Goal: Task Accomplishment & Management: Manage account settings

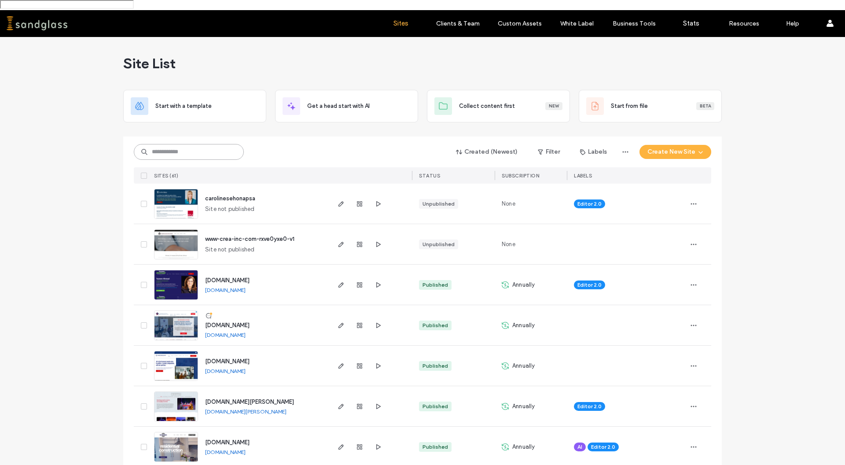
click at [167, 144] on input at bounding box center [189, 152] width 110 height 16
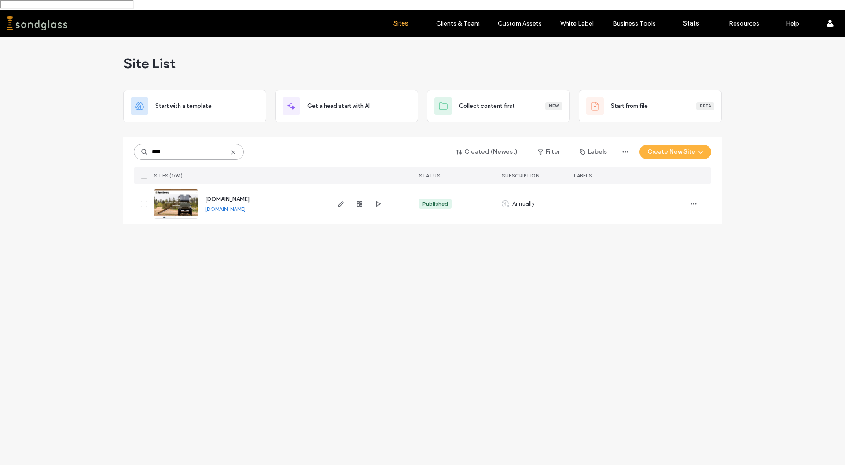
type input "****"
click at [225, 196] on span "[DOMAIN_NAME]" at bounding box center [227, 199] width 44 height 7
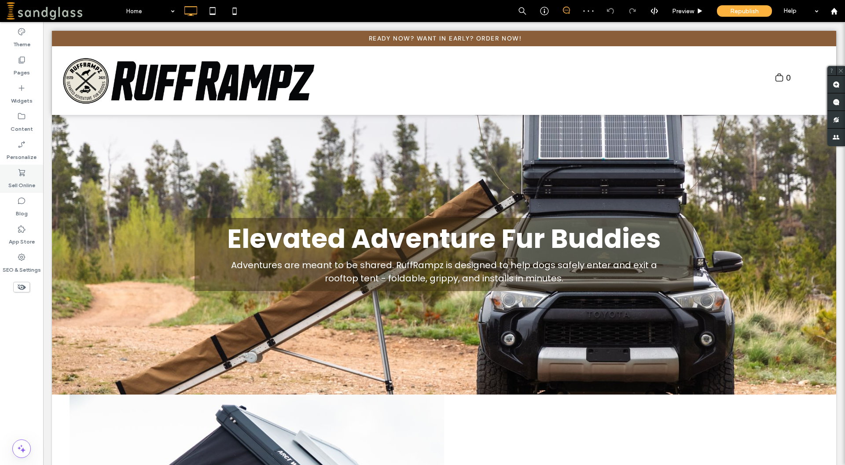
click at [25, 175] on use at bounding box center [21, 172] width 7 height 7
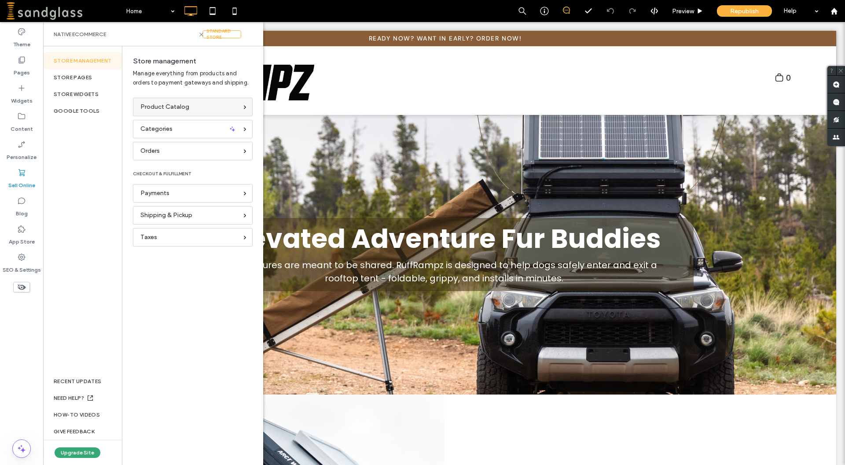
click at [181, 108] on span "Product Catalog" at bounding box center [164, 107] width 49 height 10
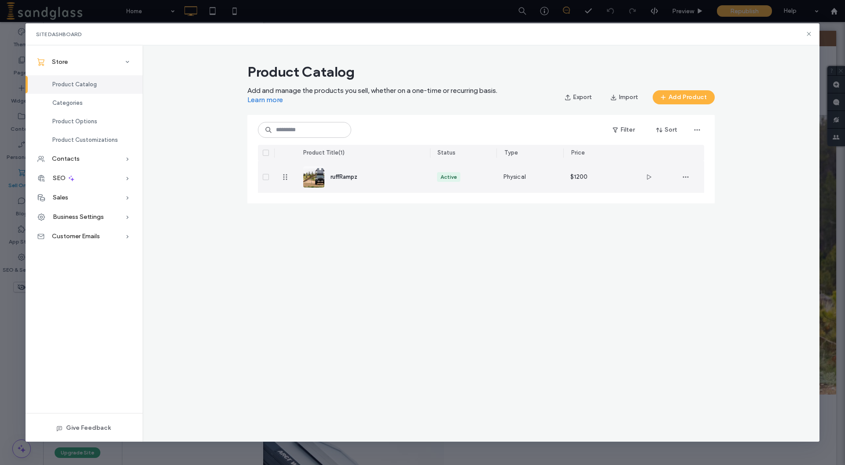
click at [348, 178] on span "ruffRampz" at bounding box center [343, 176] width 27 height 7
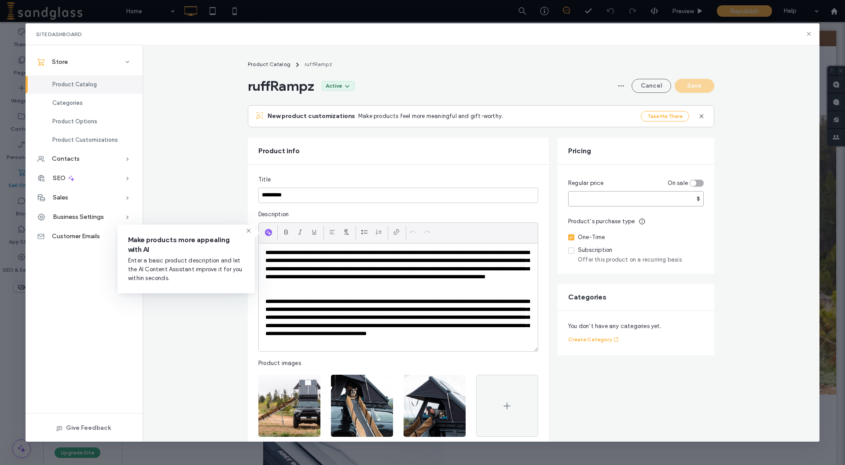
click at [615, 201] on input "****" at bounding box center [636, 198] width 136 height 15
type input "***"
click at [703, 88] on button "Save" at bounding box center [695, 86] width 40 height 14
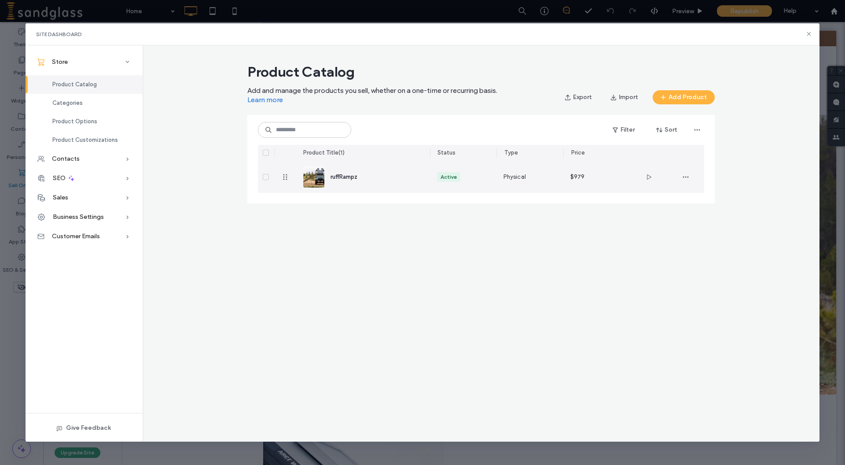
click at [347, 176] on span "ruffRampz" at bounding box center [343, 176] width 27 height 7
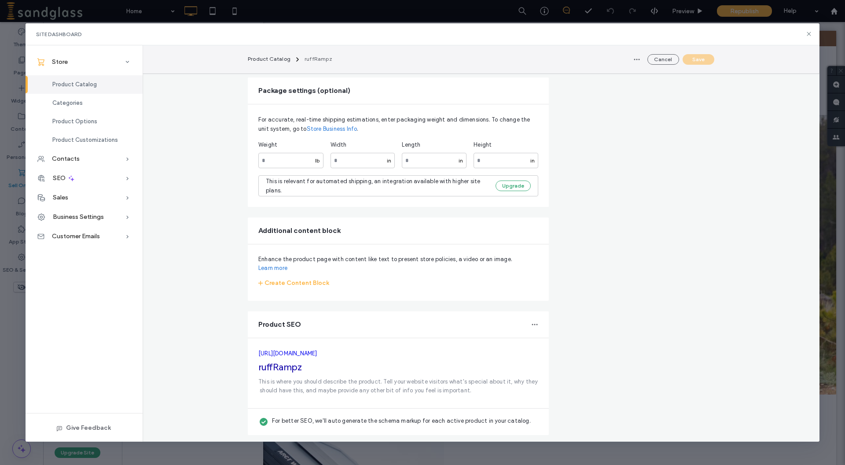
scroll to position [624, 0]
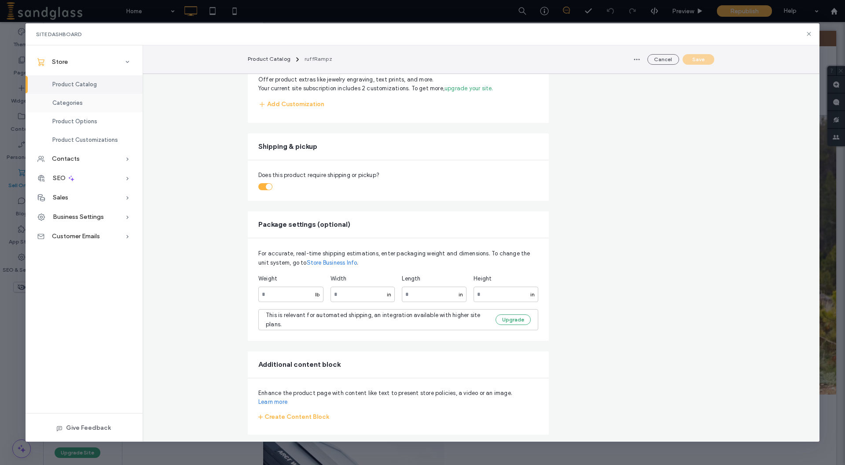
click at [87, 109] on div "Categories" at bounding box center [84, 103] width 117 height 18
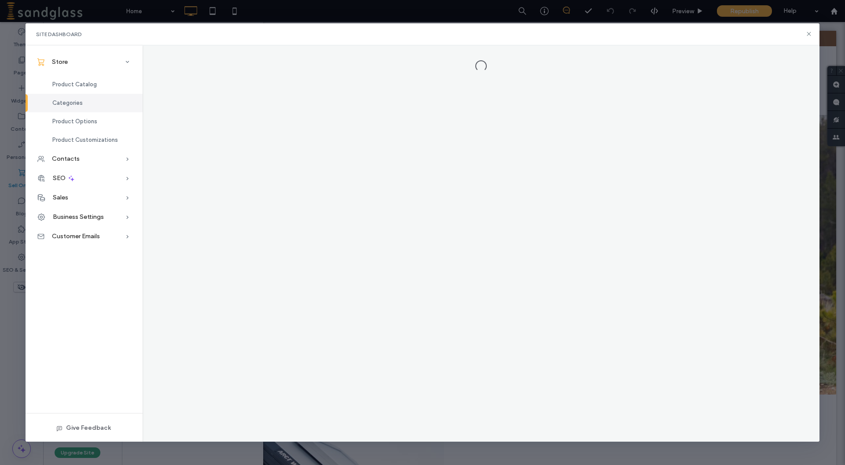
scroll to position [0, 0]
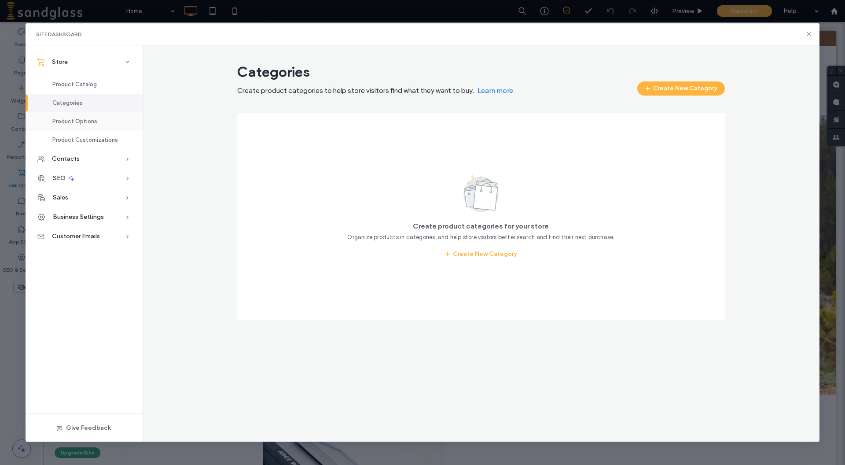
click at [77, 123] on span "Product Options" at bounding box center [74, 121] width 45 height 7
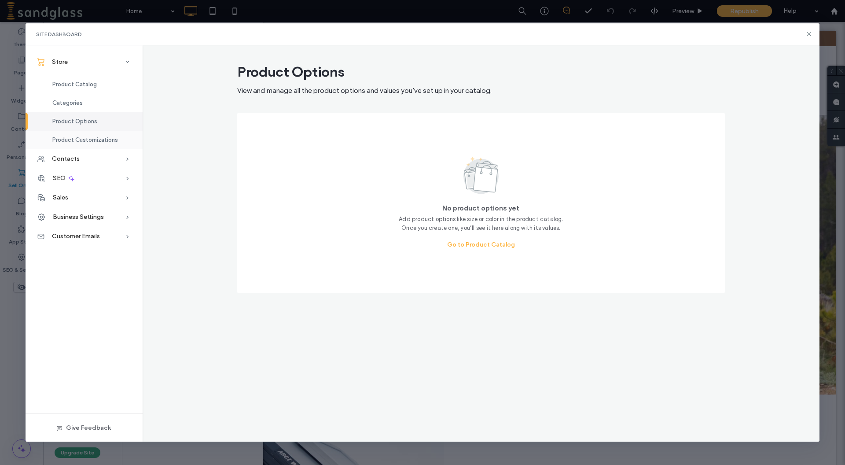
click at [81, 138] on span "Product Customizations" at bounding box center [85, 139] width 66 height 7
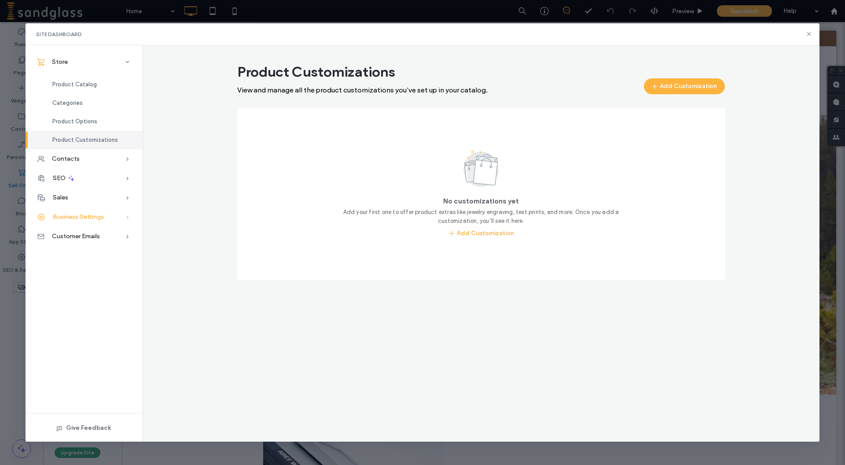
click at [76, 215] on span "Business Settings" at bounding box center [78, 216] width 51 height 7
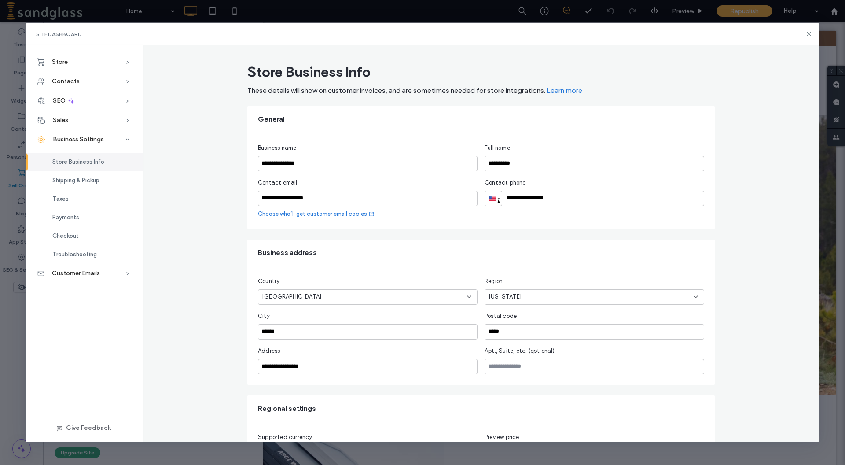
scroll to position [78, 0]
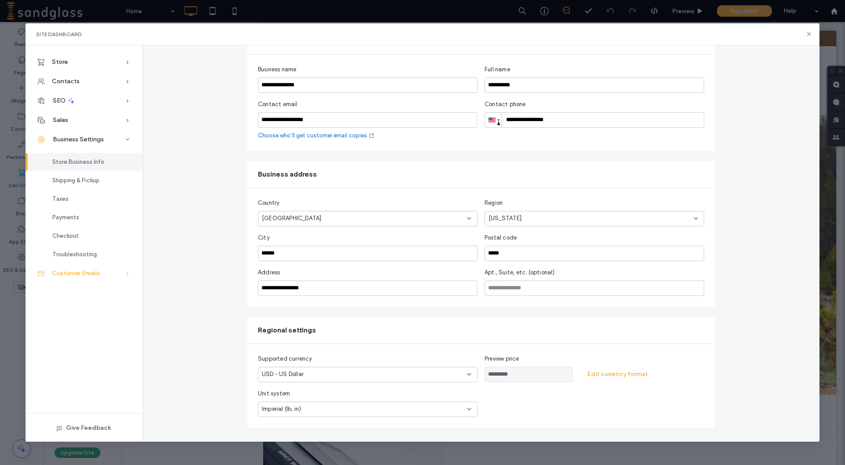
click at [99, 276] on span "Customer Emails" at bounding box center [76, 272] width 48 height 7
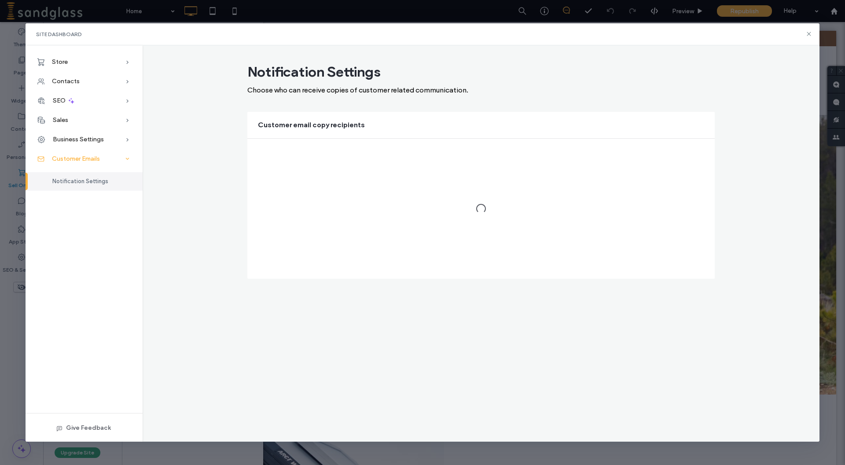
scroll to position [0, 0]
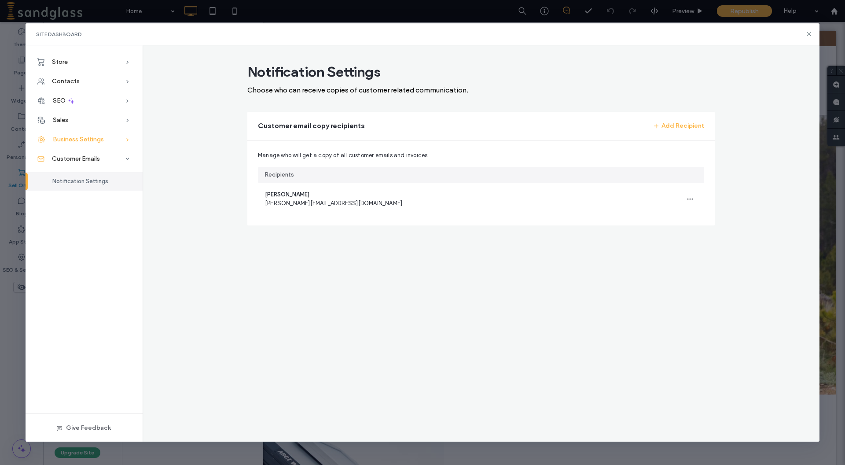
click at [82, 142] on span "Business Settings" at bounding box center [78, 139] width 51 height 7
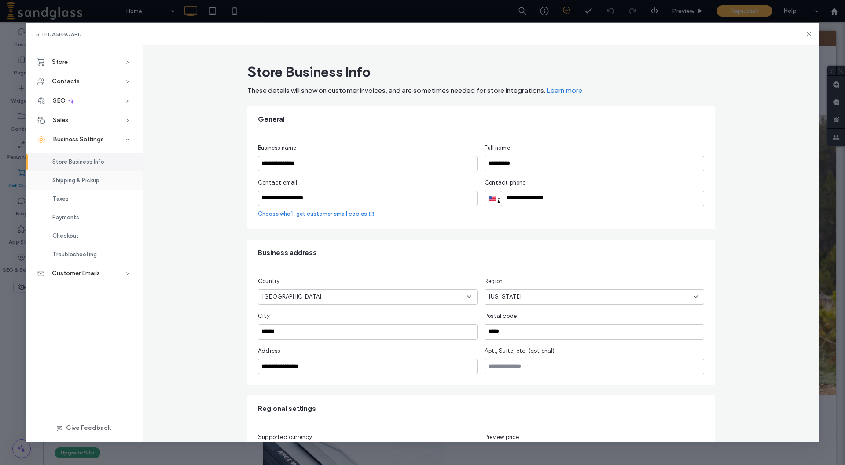
click at [93, 181] on span "Shipping & Pickup" at bounding box center [75, 180] width 47 height 7
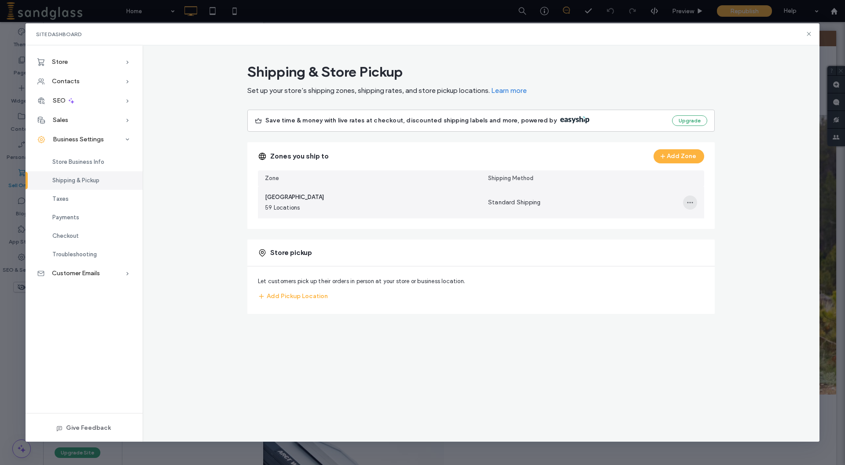
click at [690, 198] on span "button" at bounding box center [690, 202] width 14 height 14
click at [668, 220] on div "Edit Shipping Zone" at bounding box center [656, 225] width 82 height 17
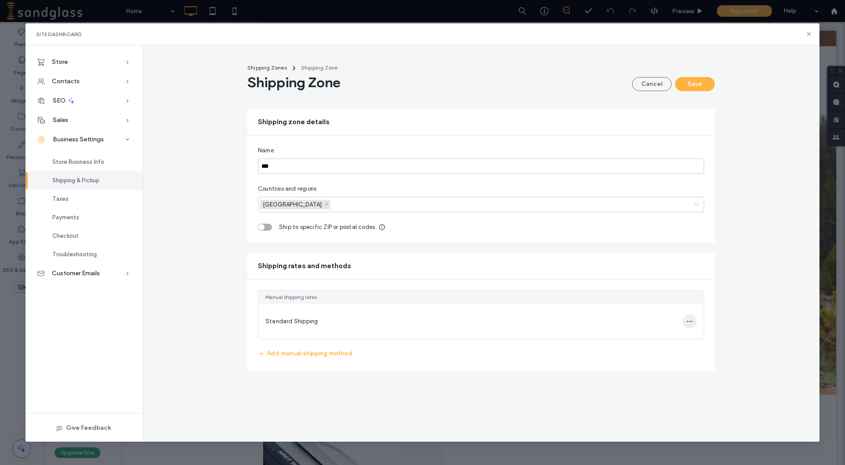
click at [693, 323] on icon "button" at bounding box center [689, 321] width 7 height 7
click at [663, 319] on div "Edit shipping method" at bounding box center [633, 313] width 89 height 17
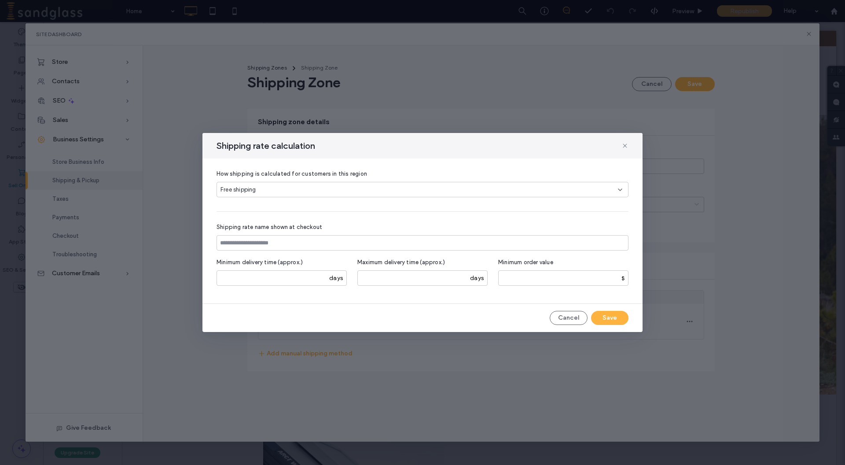
type input "**********"
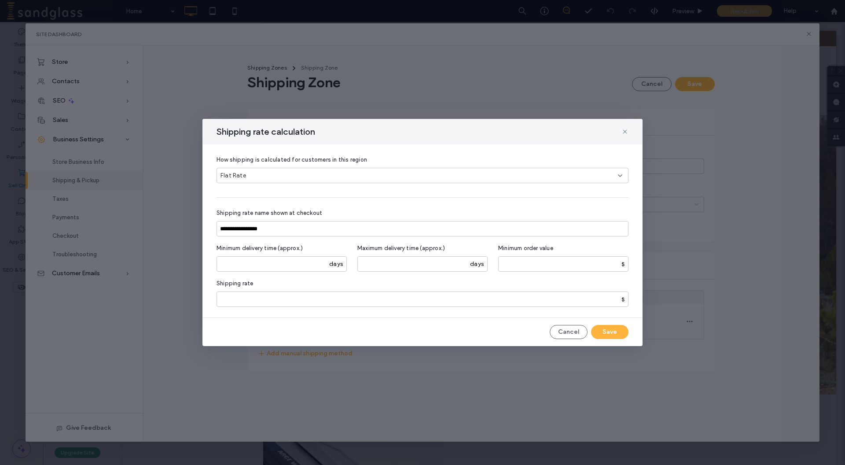
click at [338, 262] on div "days" at bounding box center [336, 264] width 21 height 8
click at [299, 264] on input "number" at bounding box center [282, 263] width 130 height 15
type input "**"
click at [391, 261] on input "number" at bounding box center [422, 263] width 130 height 15
click at [440, 269] on input "number" at bounding box center [422, 263] width 130 height 15
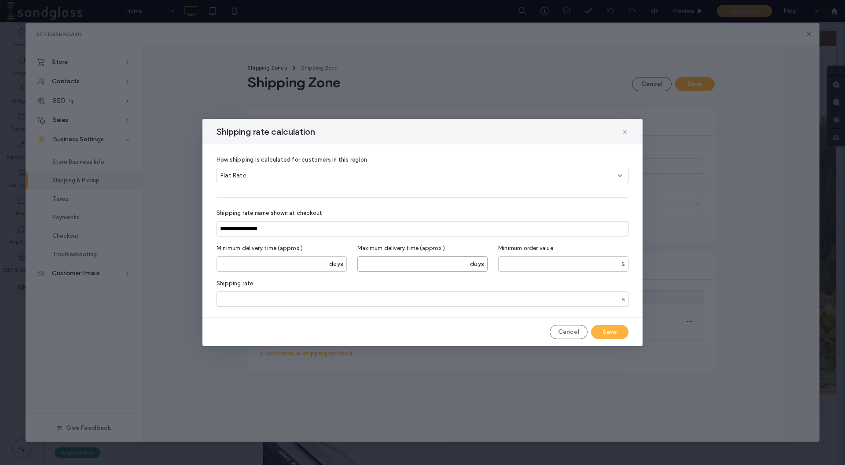
type input "**"
click at [617, 329] on button "Save" at bounding box center [609, 332] width 37 height 14
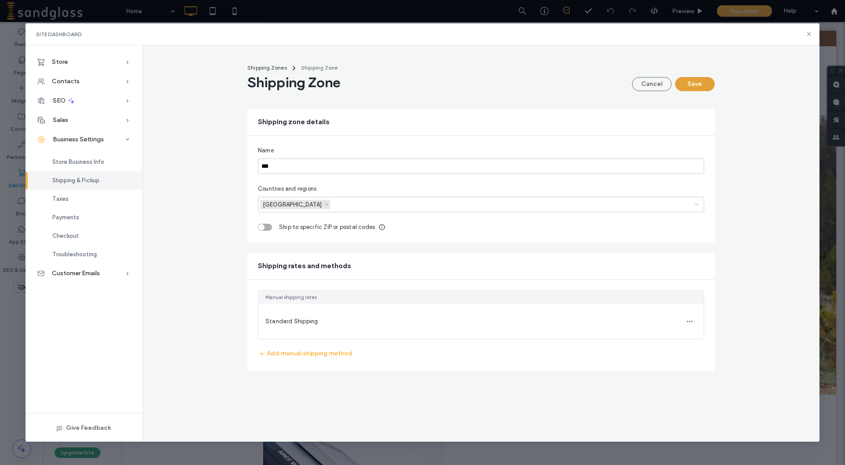
click at [695, 86] on button "Save" at bounding box center [695, 84] width 40 height 14
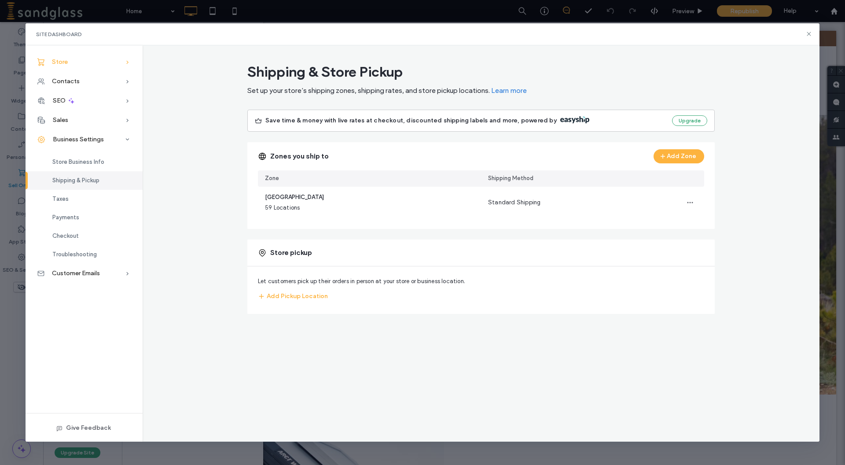
click at [82, 62] on div "Store" at bounding box center [84, 61] width 117 height 19
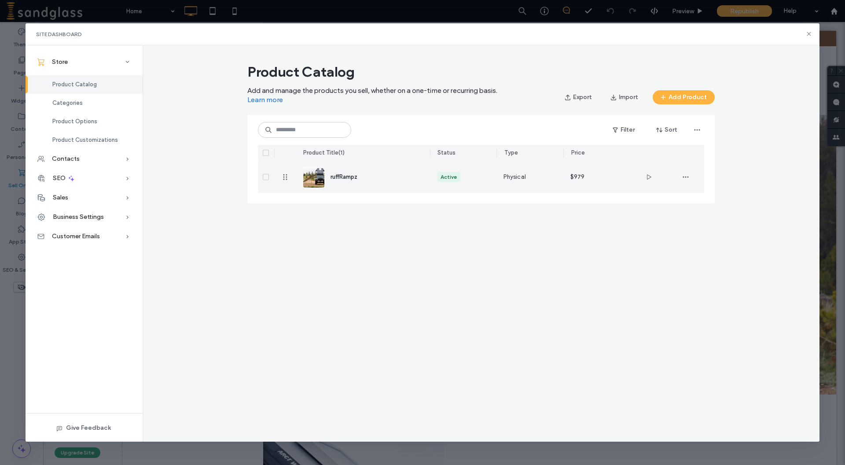
click at [340, 186] on div "ruffRampz" at bounding box center [363, 177] width 120 height 32
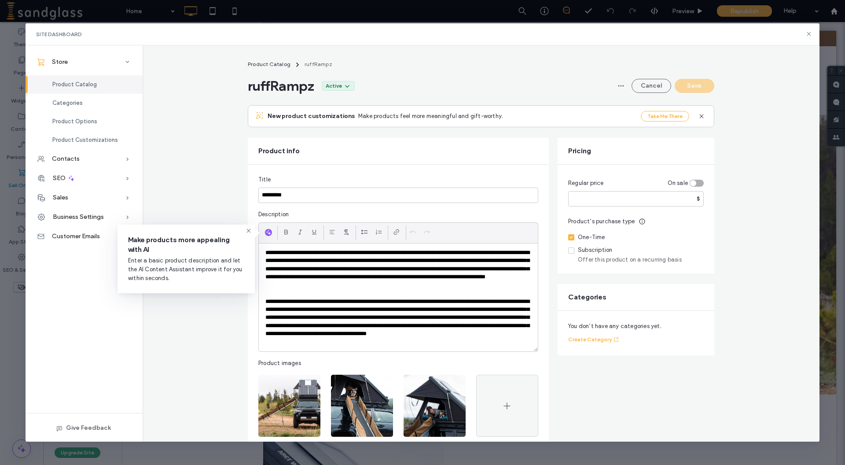
scroll to position [134, 0]
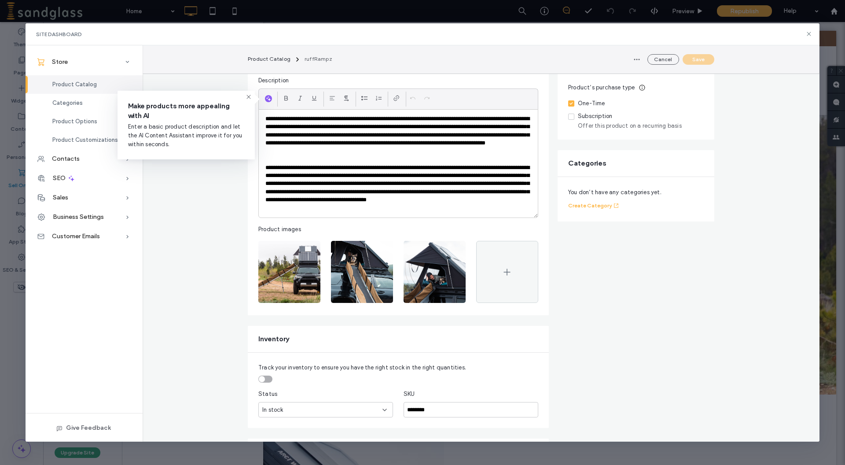
click at [382, 208] on p "**********" at bounding box center [398, 188] width 266 height 49
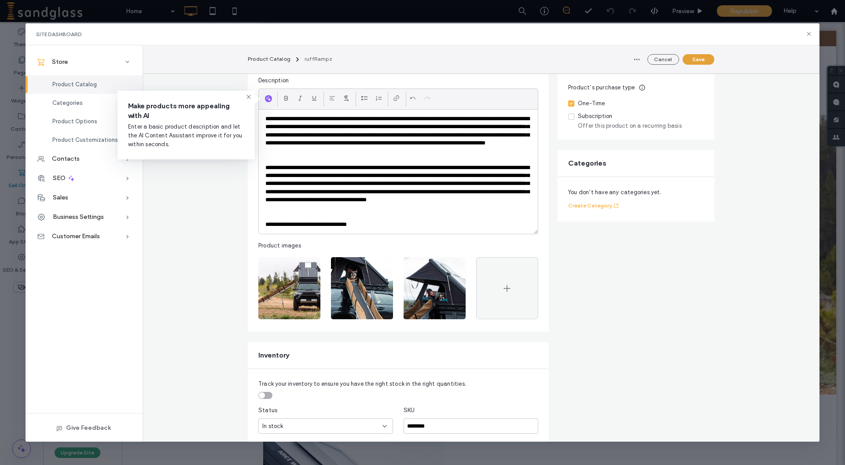
click at [701, 61] on button "Save" at bounding box center [699, 59] width 32 height 11
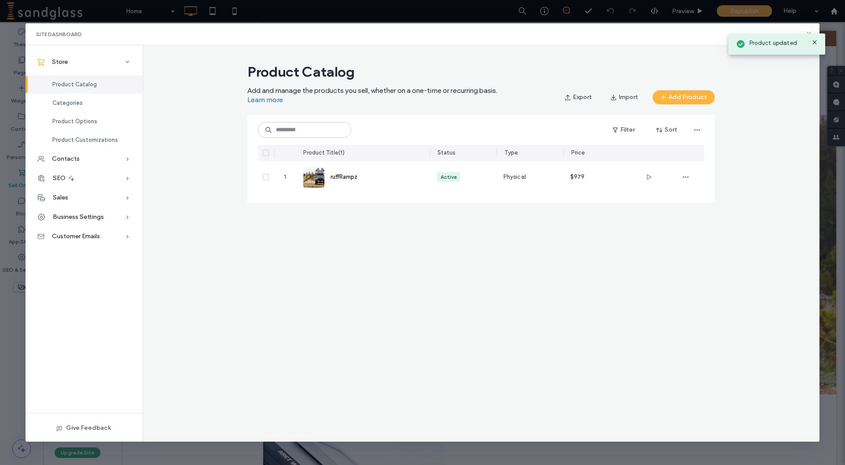
click at [754, 15] on div "Site Dashboard Store Product Catalog Categories Product Options Product Customi…" at bounding box center [422, 232] width 845 height 465
click at [817, 40] on div "Site Dashboard" at bounding box center [423, 34] width 794 height 22
click at [810, 34] on icon at bounding box center [808, 33] width 7 height 7
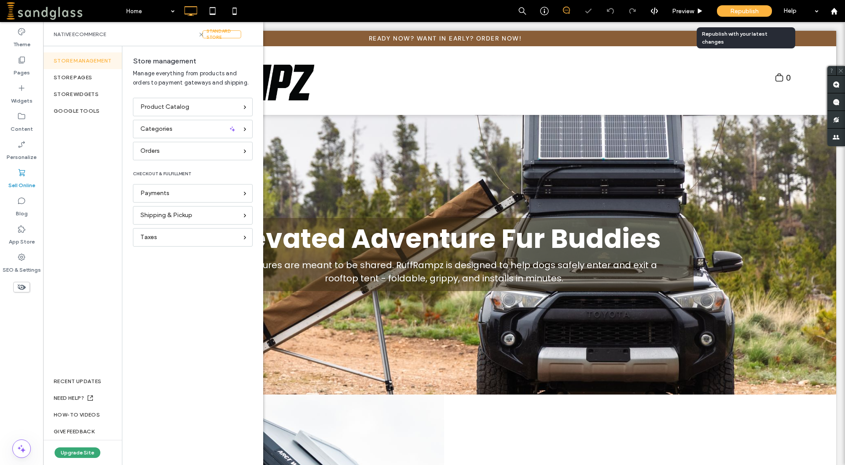
click at [726, 3] on div "Republish" at bounding box center [744, 11] width 55 height 22
click at [742, 15] on span "Republish" at bounding box center [744, 10] width 29 height 7
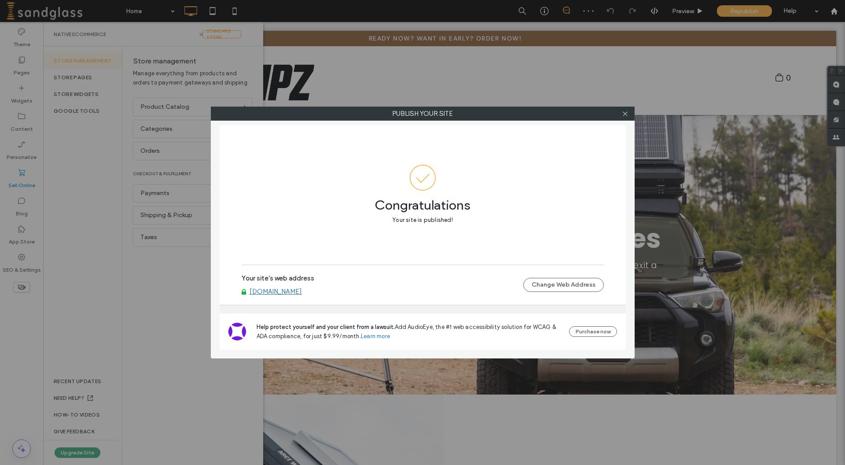
click at [275, 293] on link "[DOMAIN_NAME]" at bounding box center [276, 291] width 52 height 8
click at [626, 117] on icon at bounding box center [625, 113] width 7 height 7
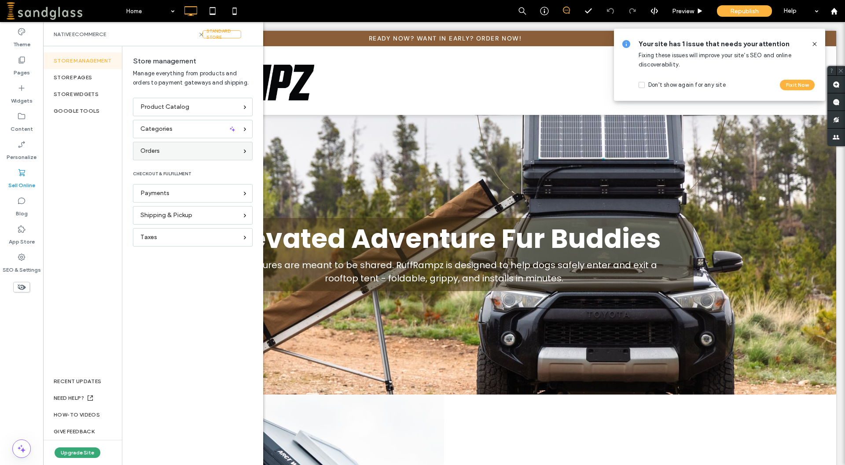
click at [141, 154] on span "Orders" at bounding box center [149, 151] width 19 height 10
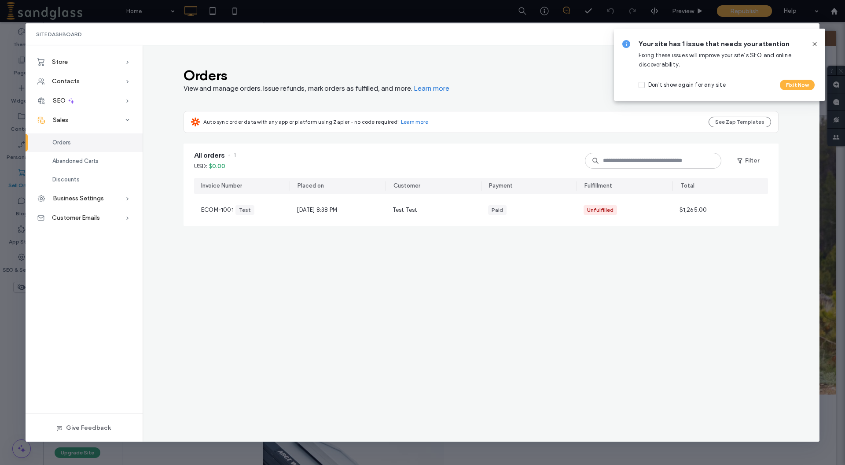
click at [811, 43] on icon at bounding box center [814, 43] width 7 height 7
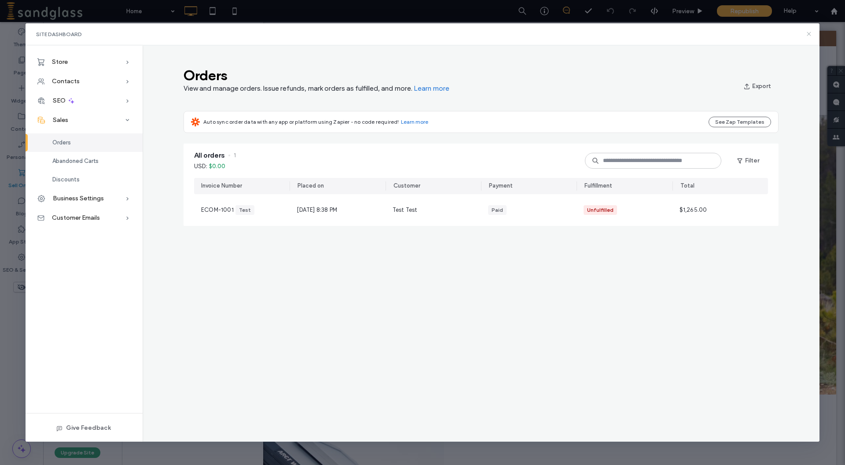
click at [808, 34] on icon at bounding box center [808, 33] width 7 height 7
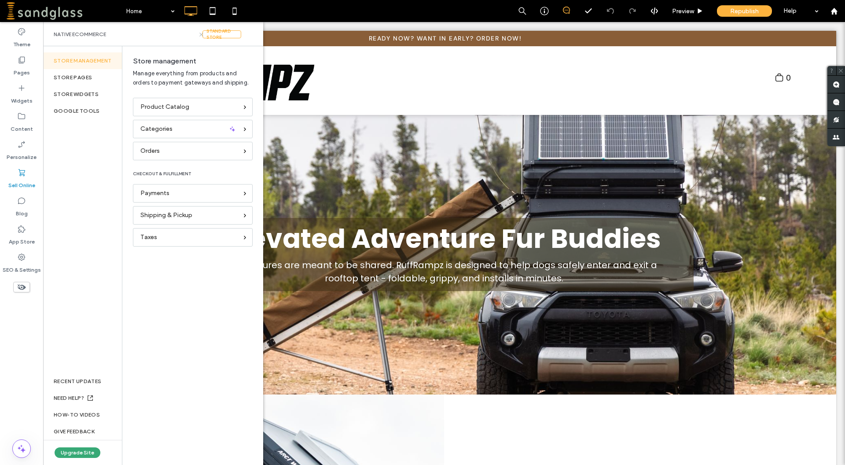
click at [200, 33] on icon at bounding box center [201, 34] width 7 height 7
